Goal: Transaction & Acquisition: Purchase product/service

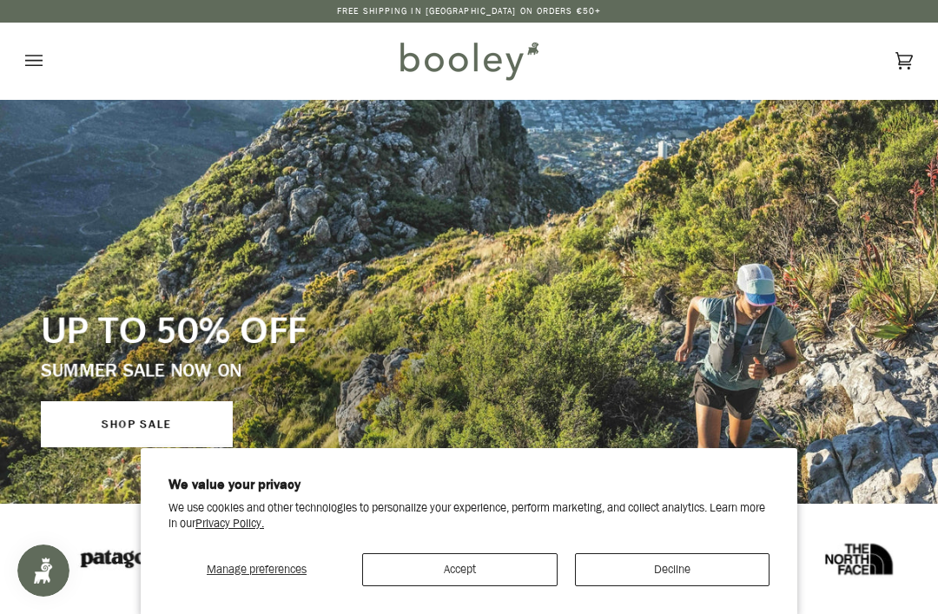
click at [658, 563] on button "Decline" at bounding box center [672, 569] width 195 height 33
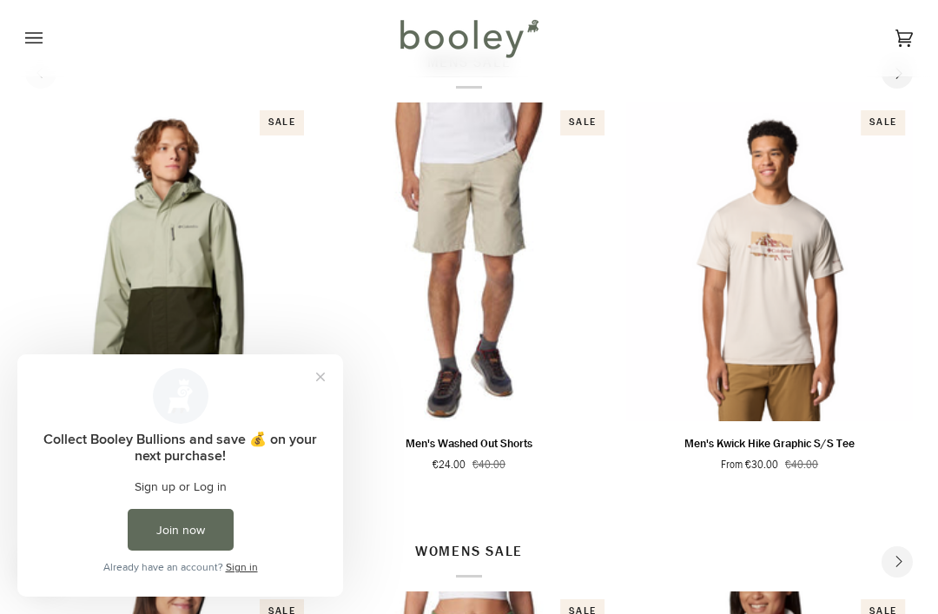
click at [320, 383] on button "Close prompt" at bounding box center [320, 376] width 31 height 31
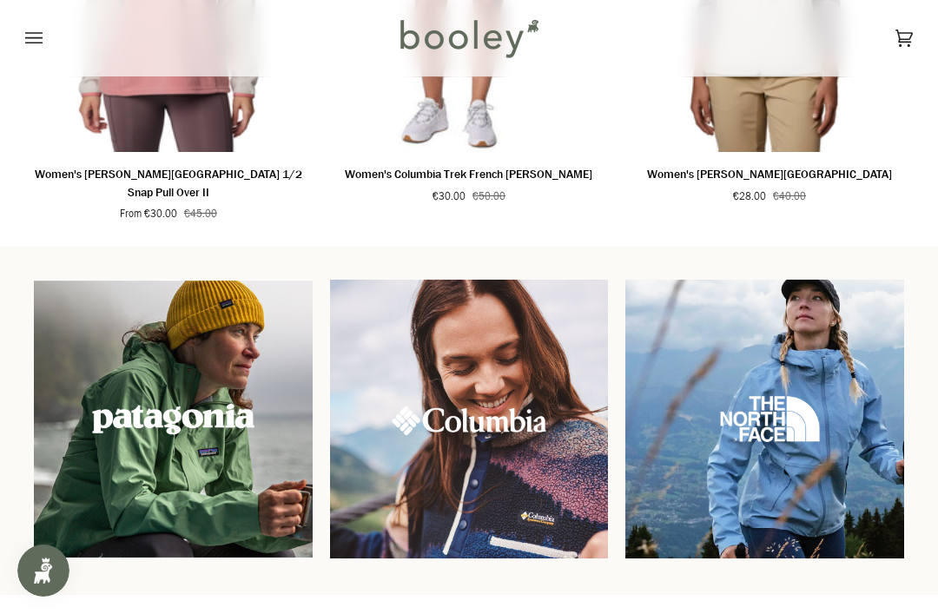
scroll to position [1347, 0]
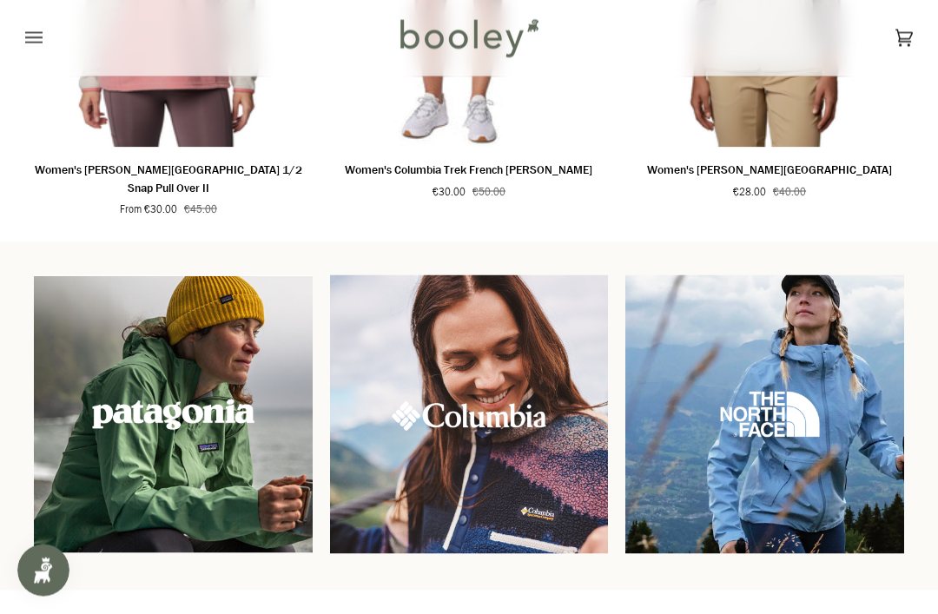
click at [540, 484] on img at bounding box center [469, 414] width 279 height 279
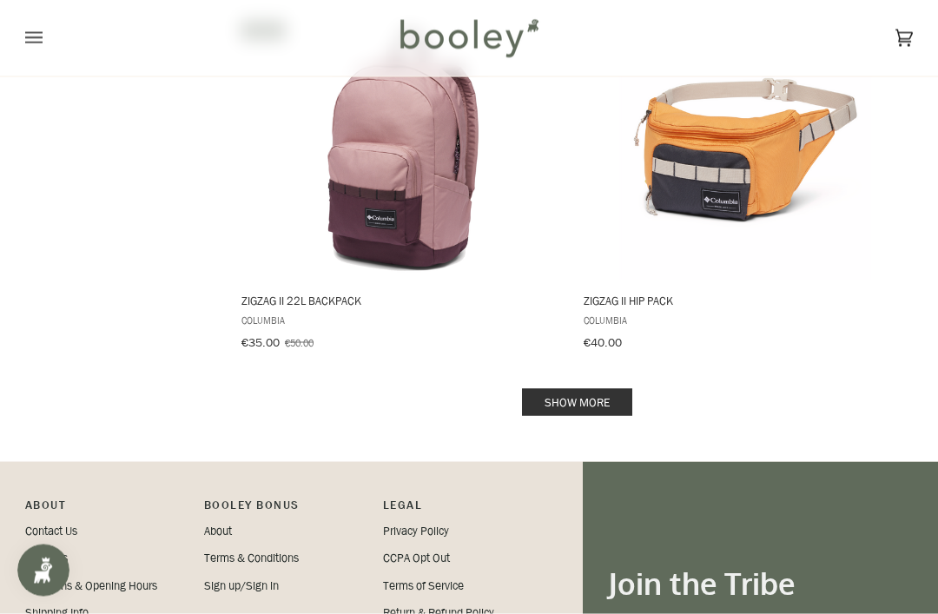
scroll to position [3494, 0]
click at [618, 388] on link "Show more" at bounding box center [577, 401] width 110 height 27
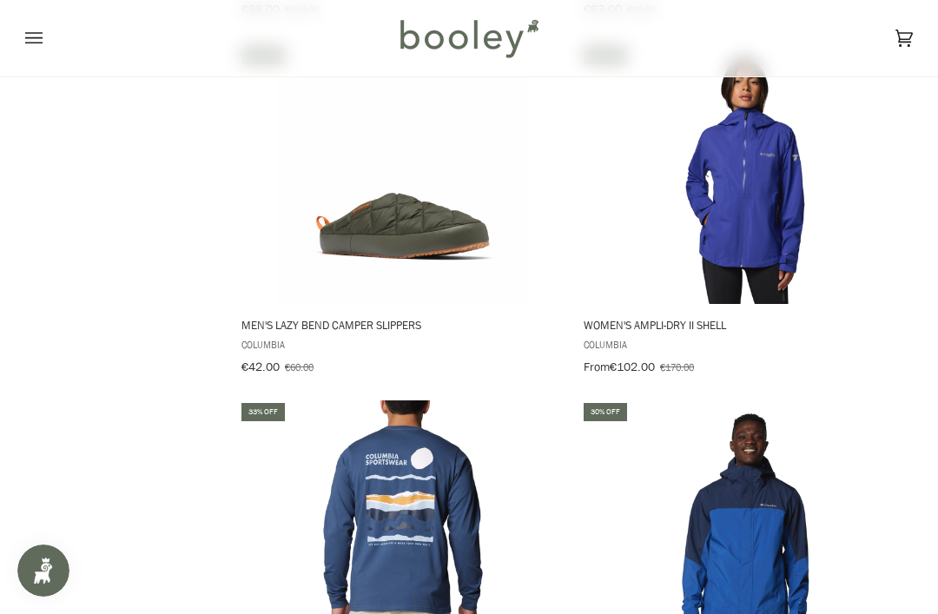
scroll to position [4899, 0]
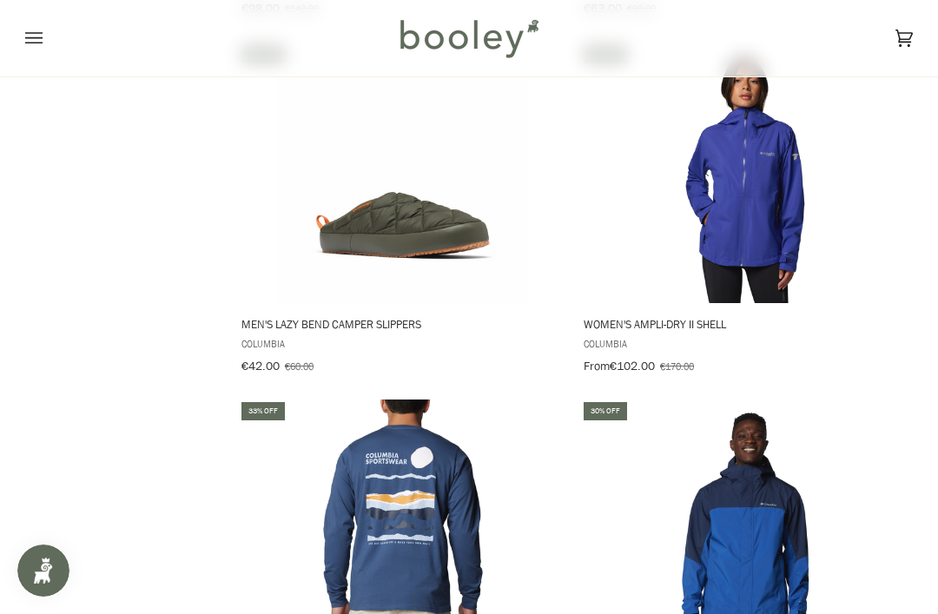
click at [42, 42] on icon "Open menu" at bounding box center [33, 38] width 17 height 26
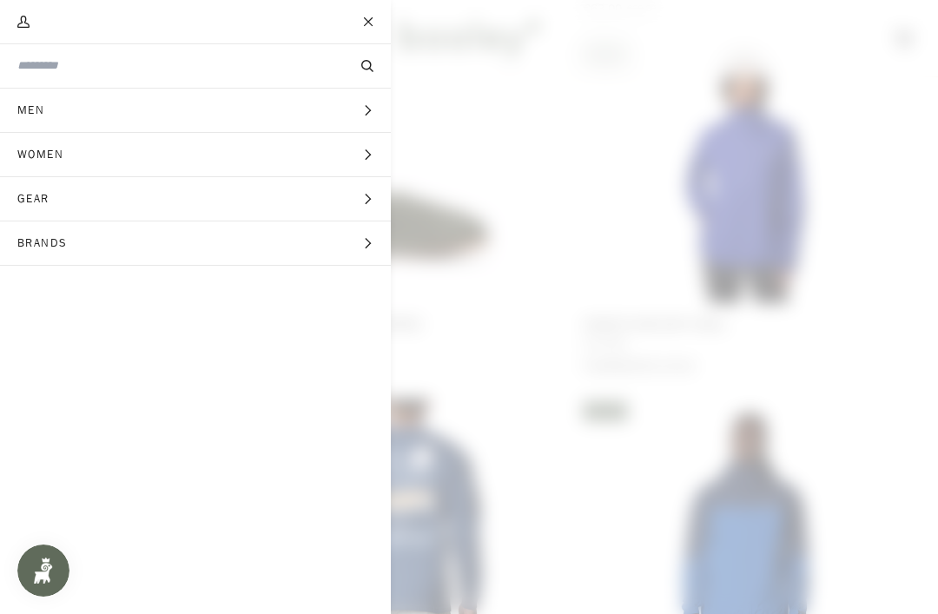
click at [366, 200] on icon "Main menu" at bounding box center [367, 199] width 11 height 11
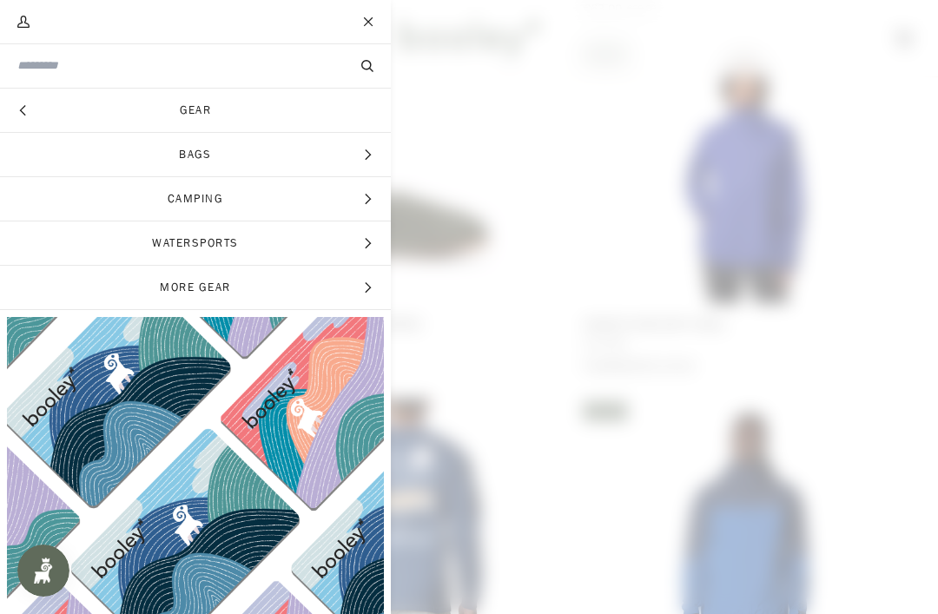
click at [296, 168] on span "Bags" at bounding box center [195, 154] width 391 height 43
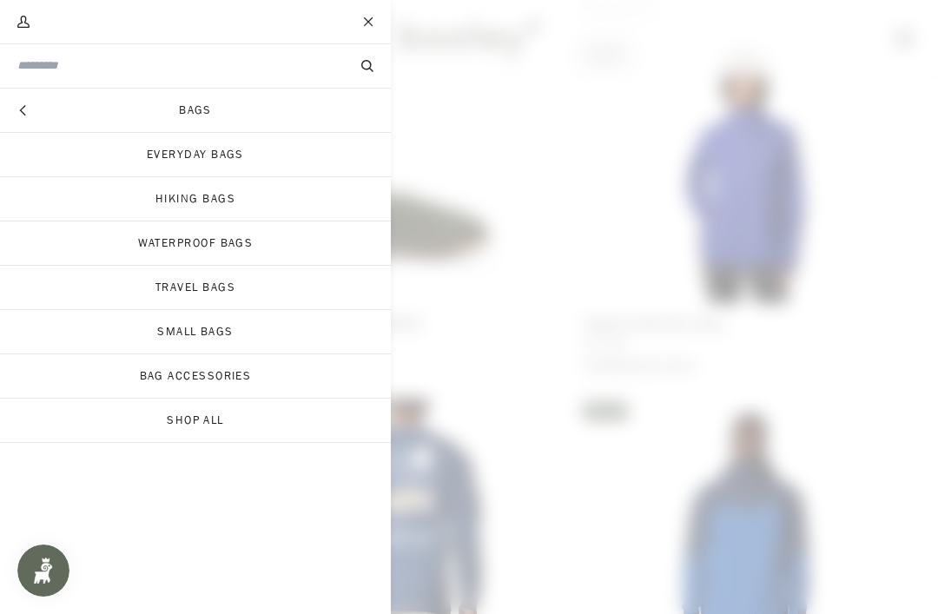
click at [250, 161] on link "Everyday Bags" at bounding box center [195, 154] width 391 height 43
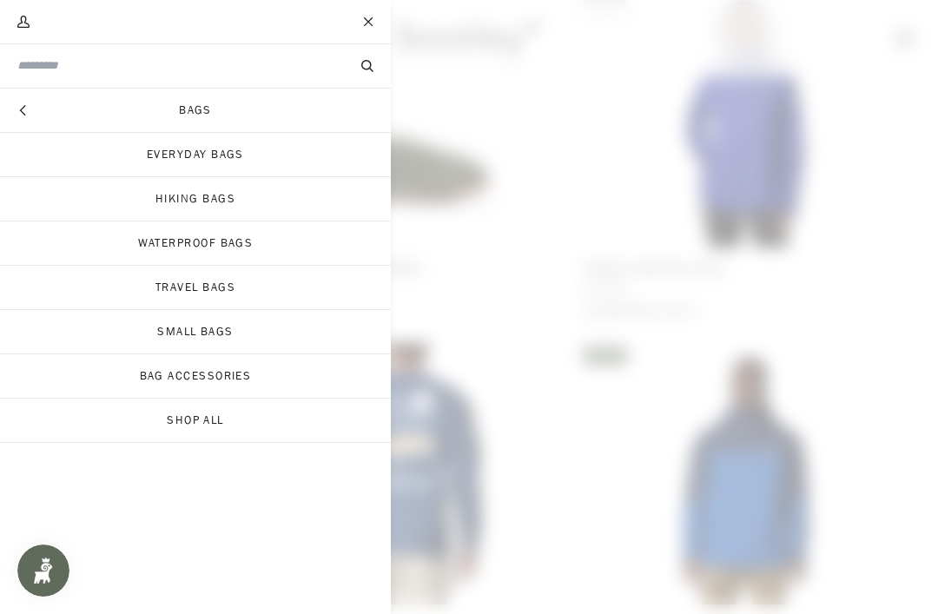
scroll to position [3549, 0]
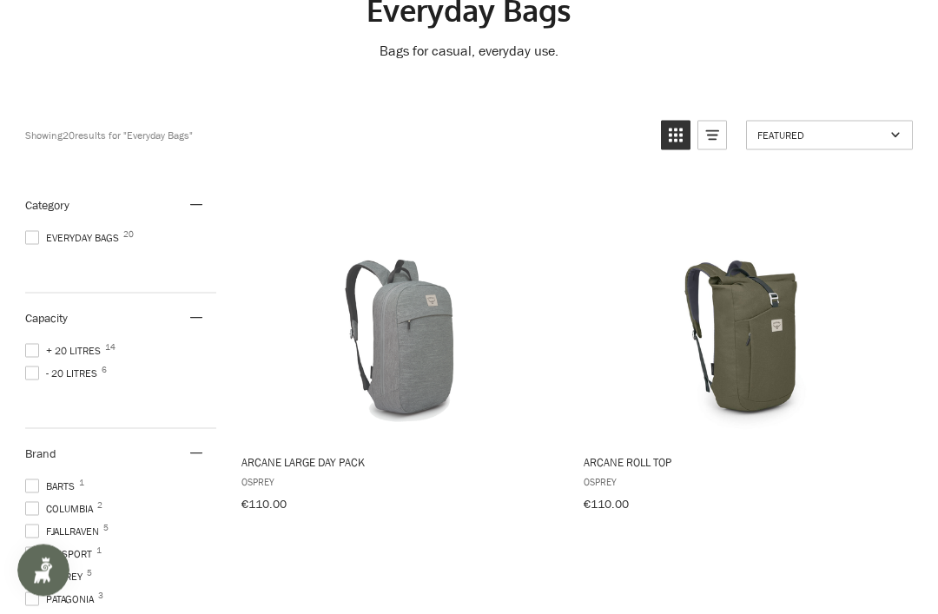
scroll to position [135, 0]
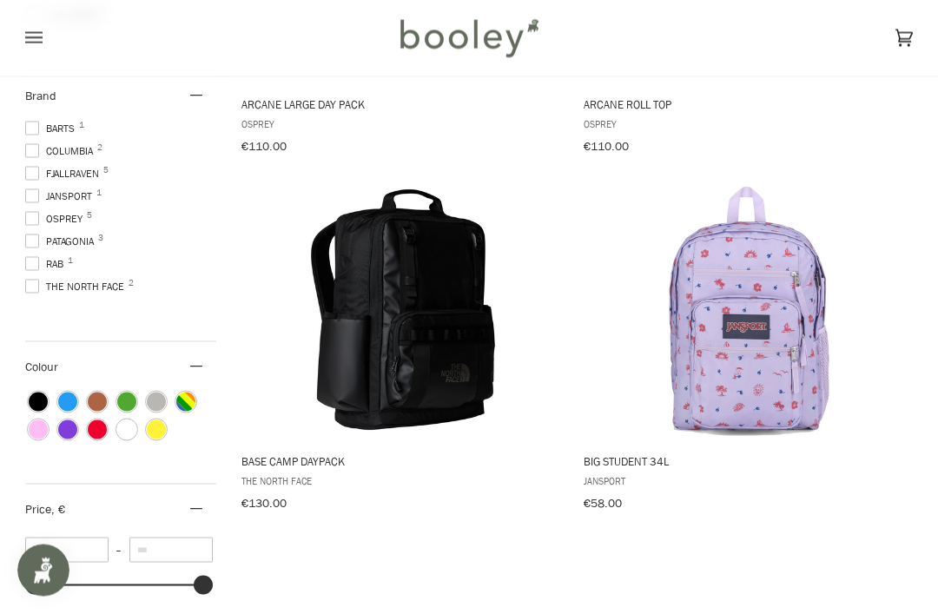
scroll to position [489, 0]
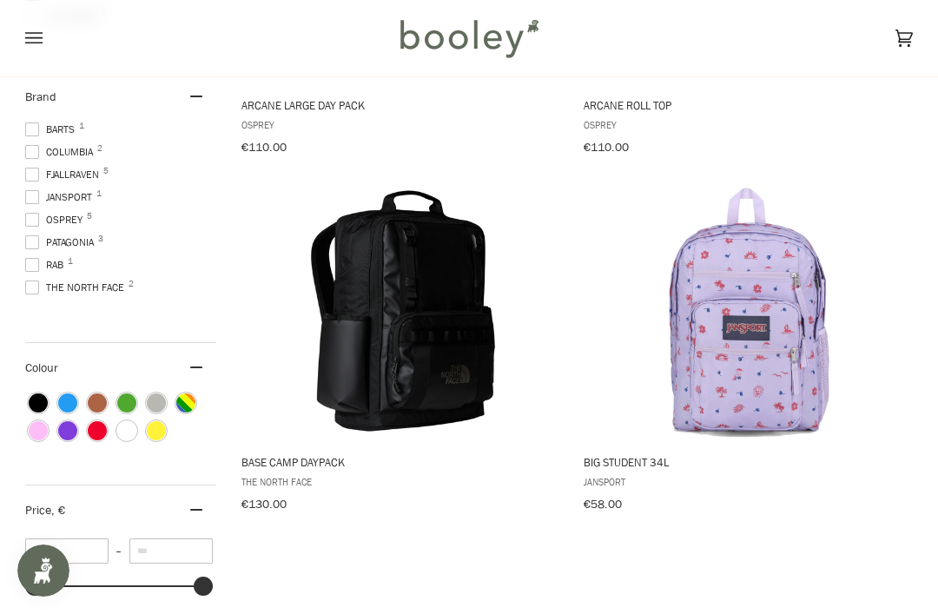
click at [53, 146] on span "Columbia 2" at bounding box center [61, 152] width 73 height 16
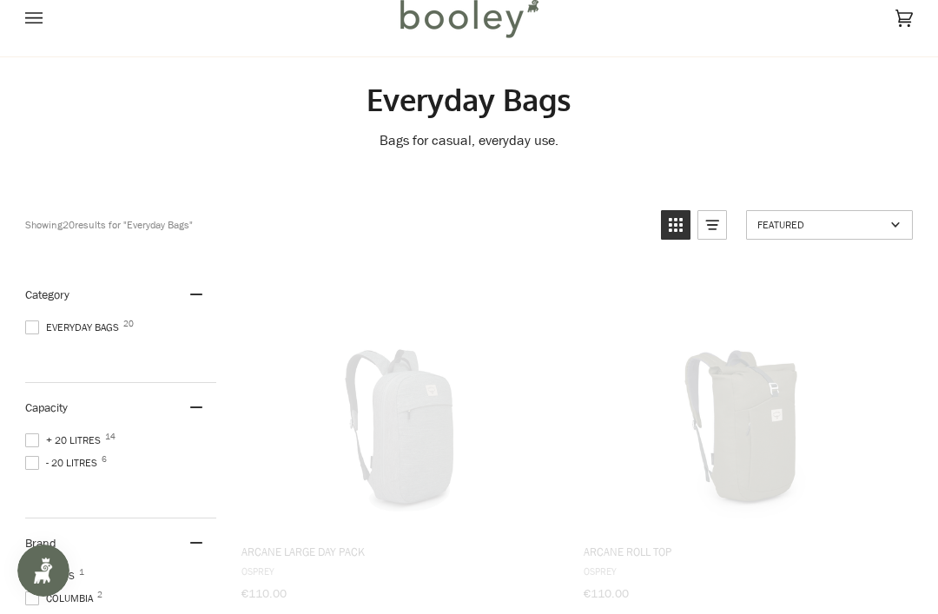
scroll to position [0, 0]
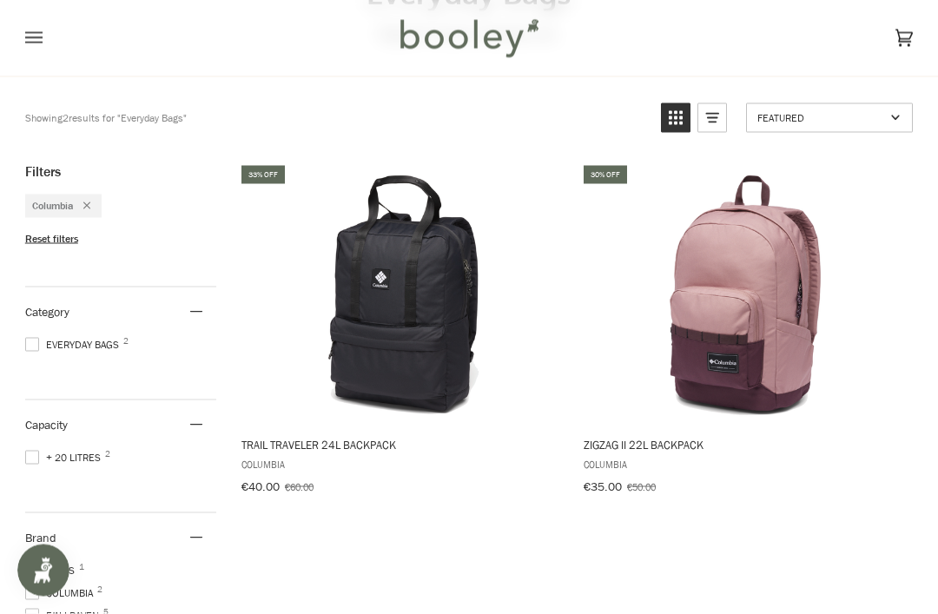
scroll to position [150, 0]
click at [393, 321] on img "Trail Traveler 24L Backpack" at bounding box center [403, 292] width 260 height 260
